Goal: Find contact information: Find contact information

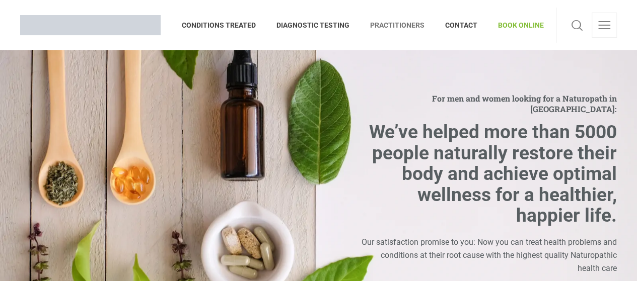
click at [413, 26] on span "PRACTITIONERS" at bounding box center [397, 25] width 75 height 16
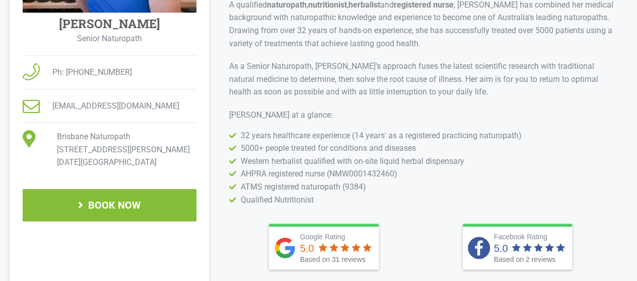
scroll to position [352, 0]
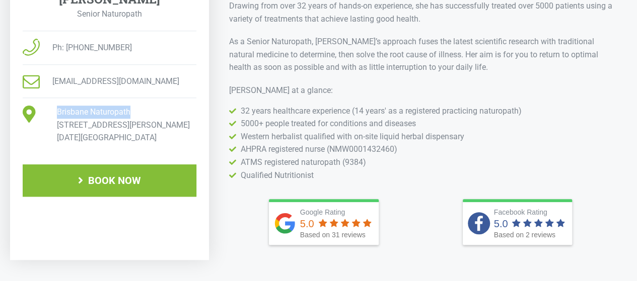
drag, startPoint x: 145, startPoint y: 112, endPoint x: 46, endPoint y: 111, distance: 98.7
click at [46, 111] on li "Brisbane Naturopath [STREET_ADDRESS][PERSON_NAME][DATE][PERSON_NAME]" at bounding box center [110, 125] width 174 height 39
copy span "Brisbane Naturopath"
